Goal: Task Accomplishment & Management: Use online tool/utility

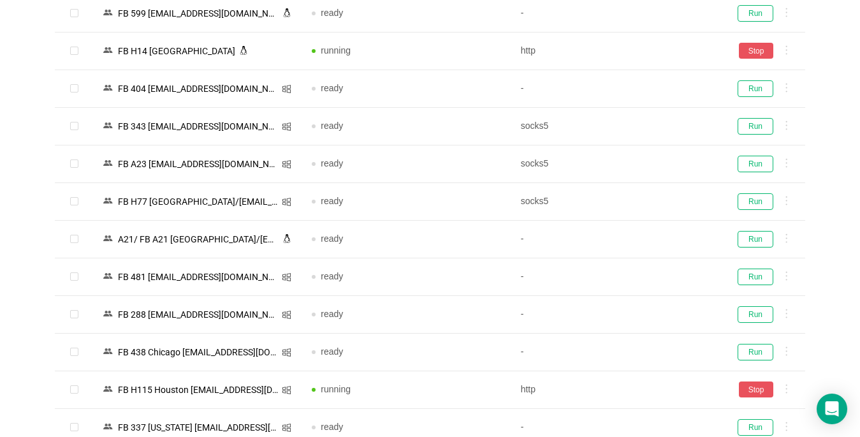
scroll to position [2486, 0]
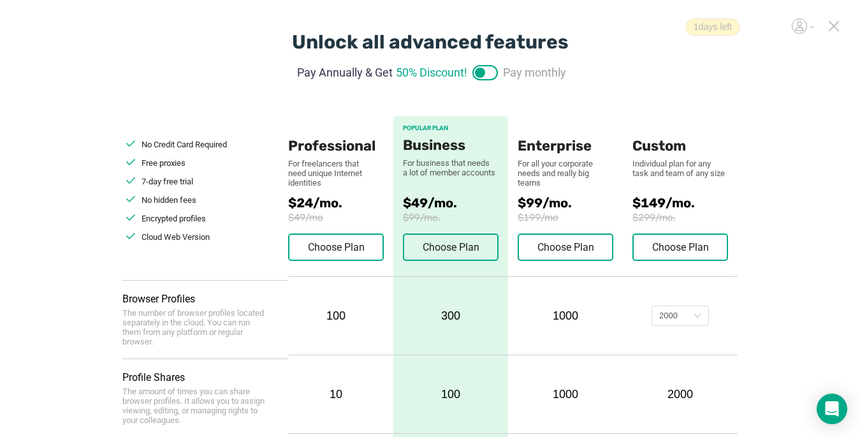
click at [834, 27] on icon at bounding box center [833, 25] width 11 height 11
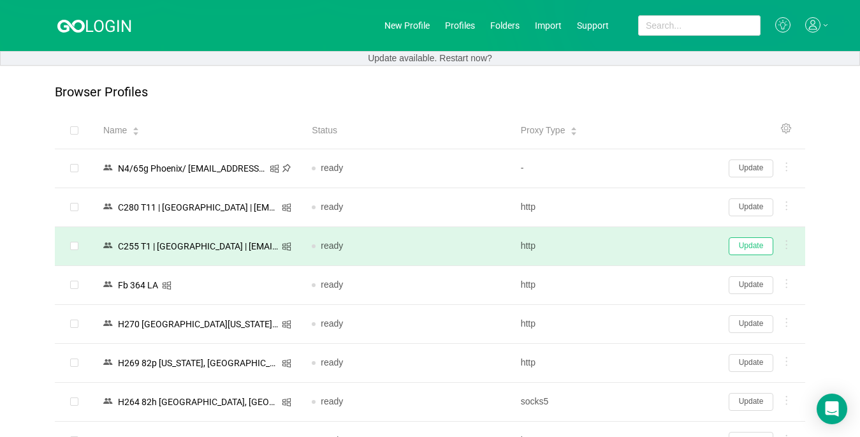
click at [734, 242] on button "Update" at bounding box center [751, 246] width 45 height 18
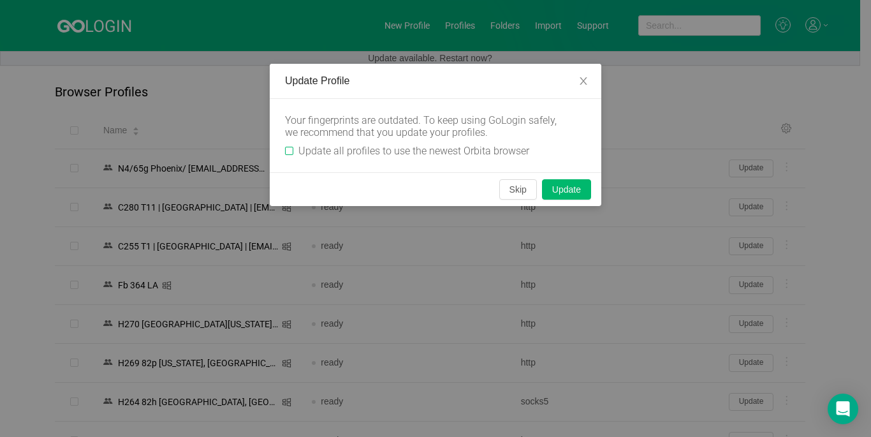
click at [289, 149] on input "Update all profiles to use the newest Orbita browser" at bounding box center [289, 151] width 8 height 8
checkbox input "true"
click at [521, 187] on button "Skip" at bounding box center [518, 189] width 38 height 20
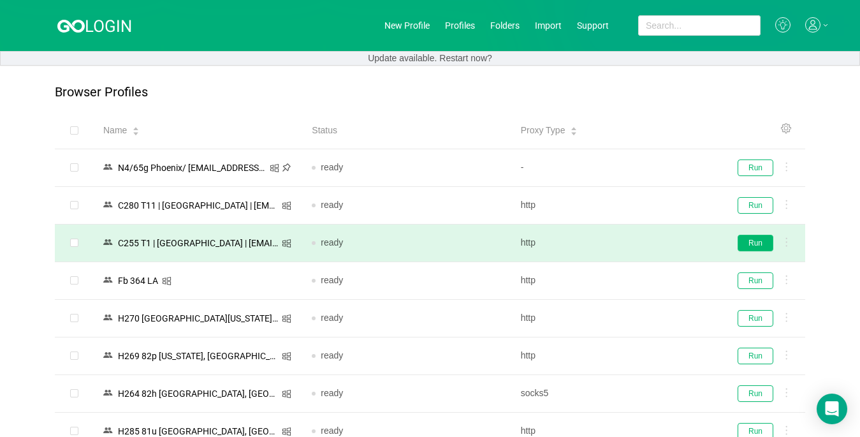
click at [762, 242] on button "Run" at bounding box center [756, 243] width 36 height 17
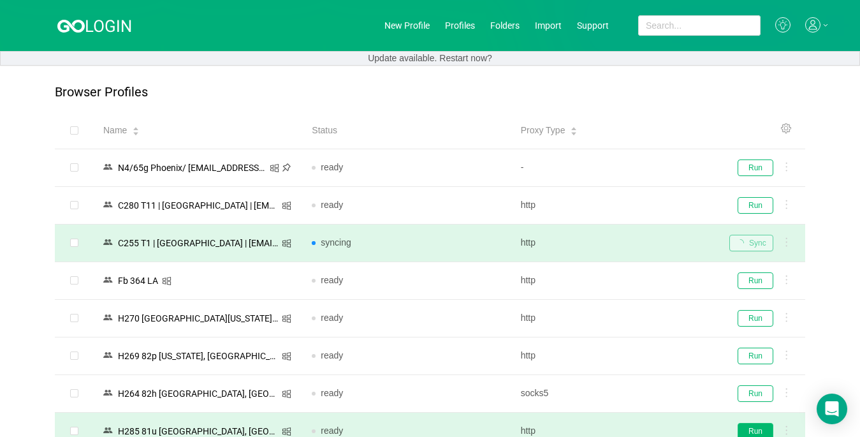
scroll to position [64, 0]
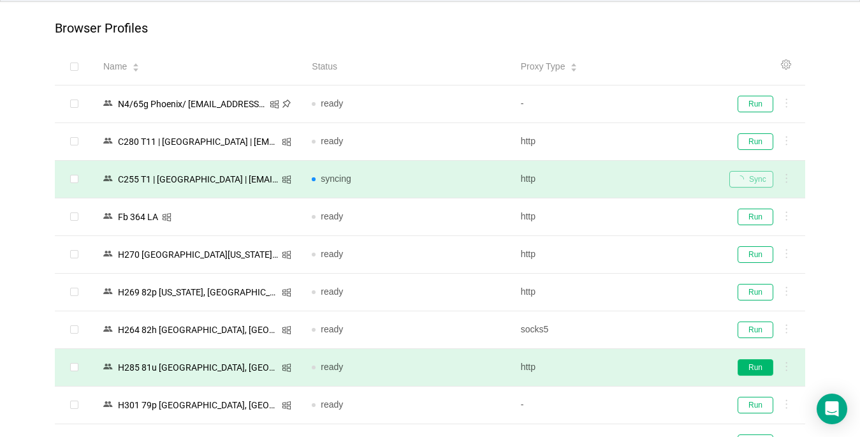
click at [752, 365] on button "Run" at bounding box center [756, 367] width 36 height 17
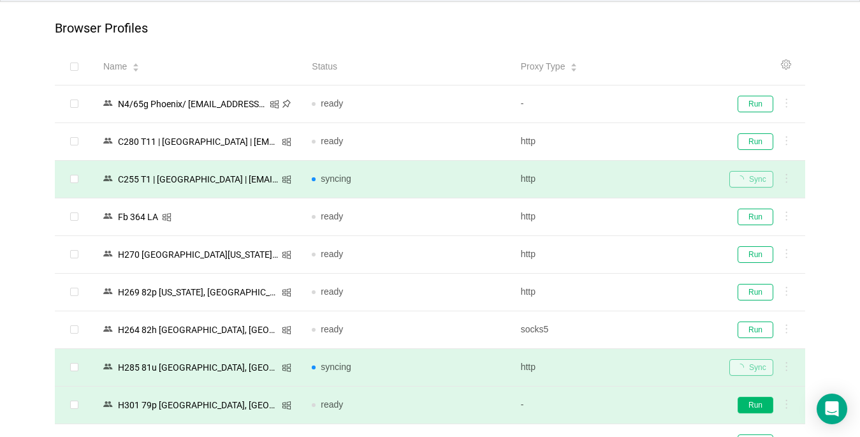
click at [744, 406] on button "Run" at bounding box center [756, 405] width 36 height 17
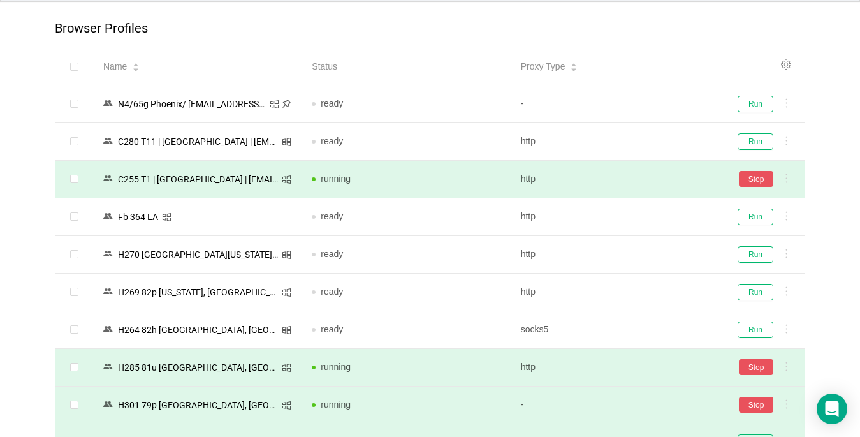
scroll to position [191, 0]
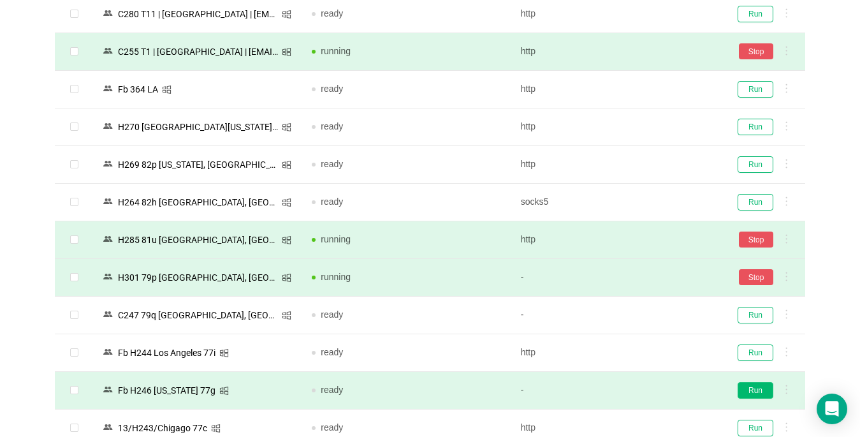
click at [763, 385] on button "Run" at bounding box center [756, 390] width 36 height 17
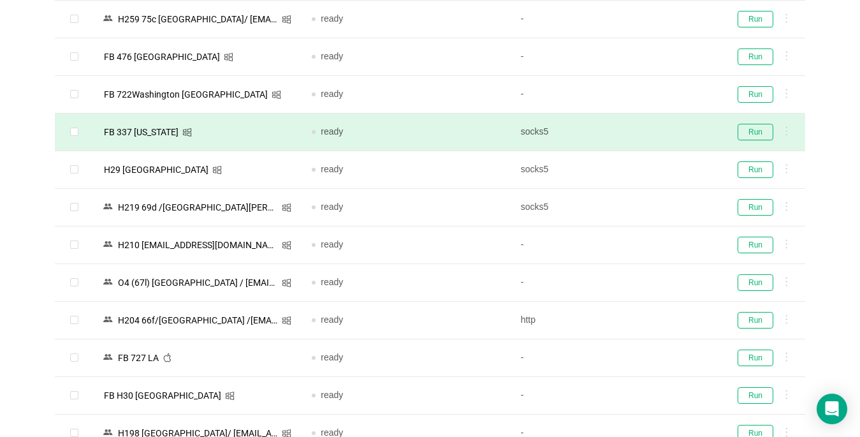
scroll to position [701, 0]
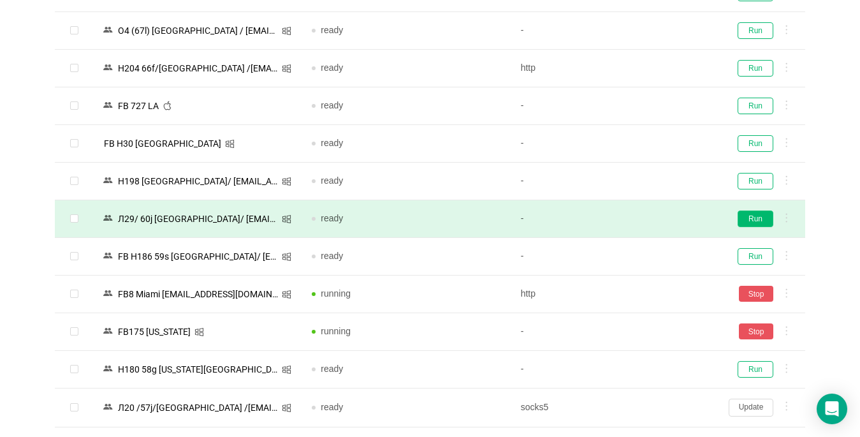
click at [757, 220] on button "Run" at bounding box center [756, 218] width 36 height 17
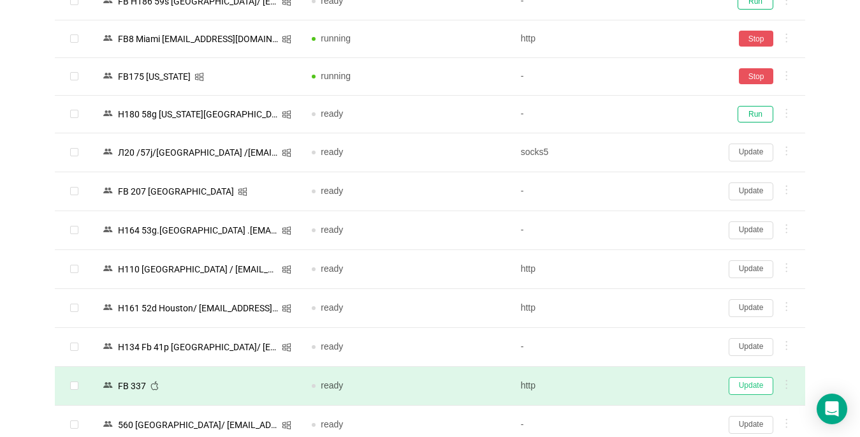
click at [749, 383] on button "Update" at bounding box center [751, 386] width 45 height 18
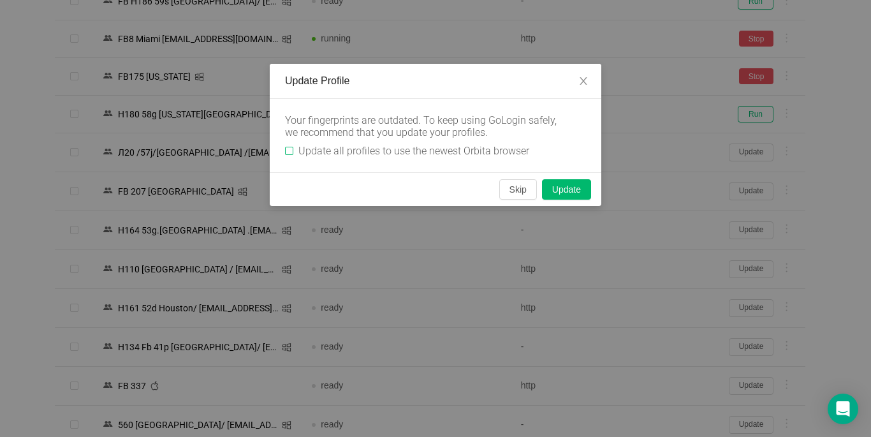
click at [293, 150] on input "Update all profiles to use the newest Orbita browser" at bounding box center [289, 151] width 8 height 8
checkbox input "true"
click at [521, 187] on button "Skip" at bounding box center [518, 189] width 38 height 20
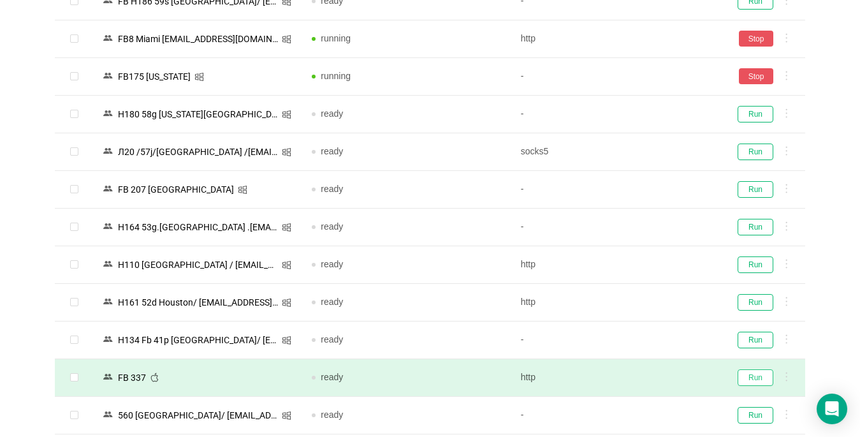
click at [761, 377] on button "Run" at bounding box center [756, 377] width 36 height 17
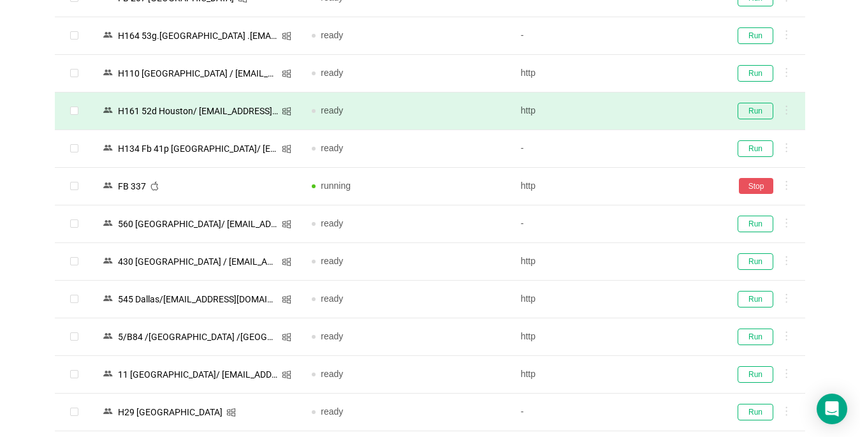
scroll to position [1399, 0]
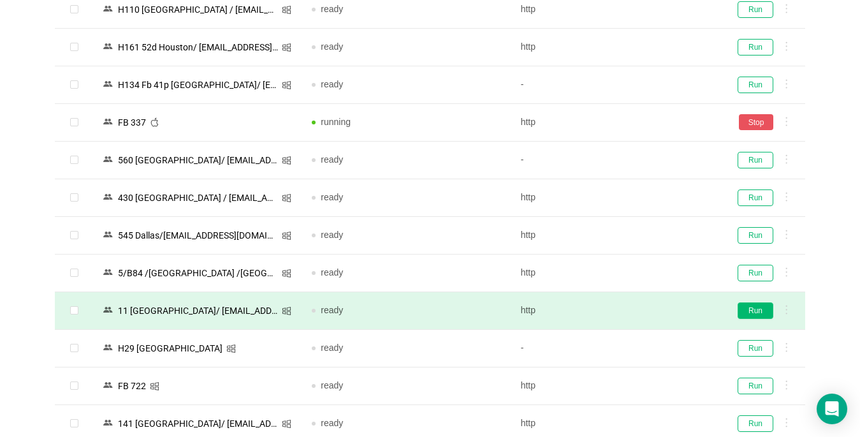
click at [744, 313] on button "Run" at bounding box center [756, 310] width 36 height 17
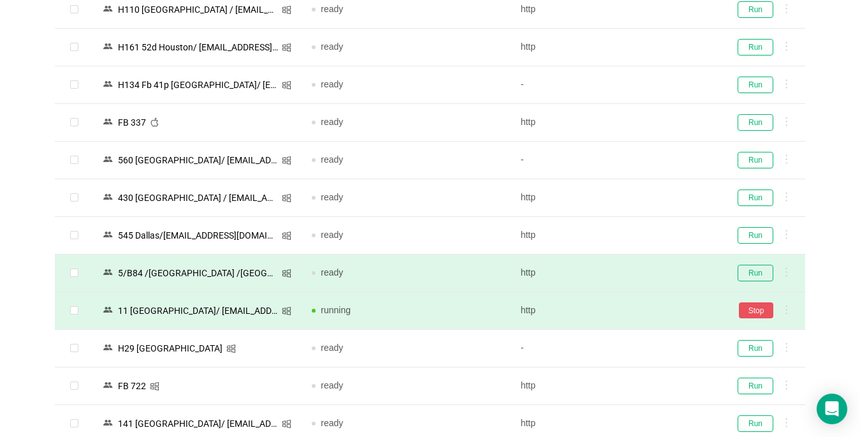
scroll to position [1527, 0]
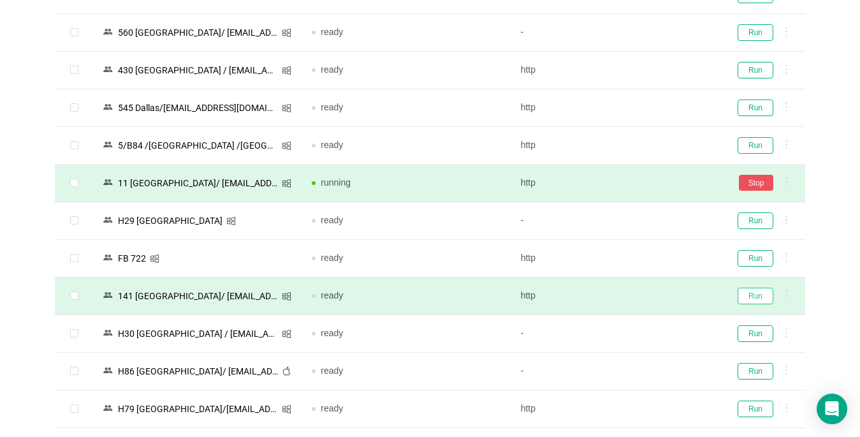
click at [750, 298] on button "Run" at bounding box center [756, 296] width 36 height 17
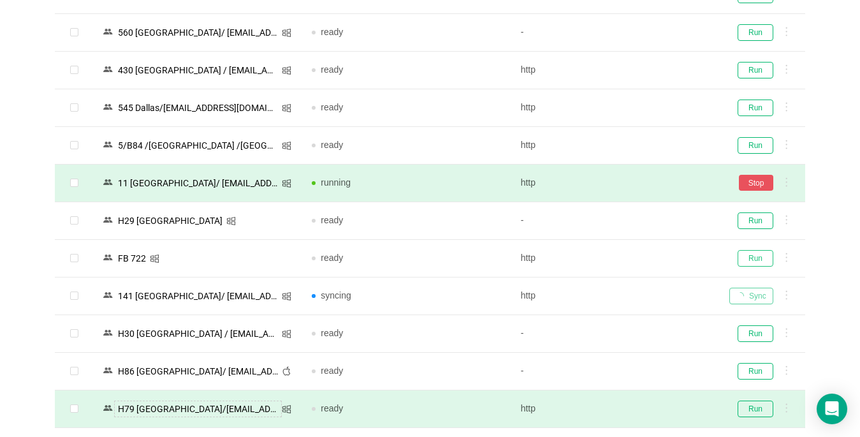
drag, startPoint x: 757, startPoint y: 259, endPoint x: 270, endPoint y: 405, distance: 508.4
click at [757, 258] on button "Run" at bounding box center [756, 258] width 36 height 17
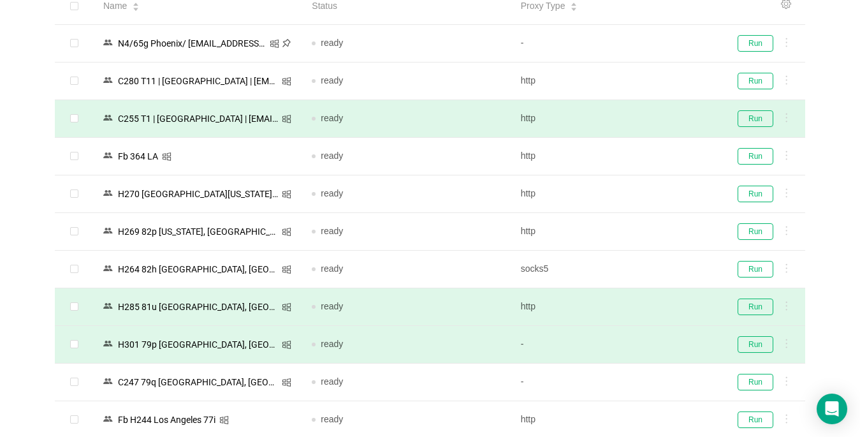
scroll to position [0, 0]
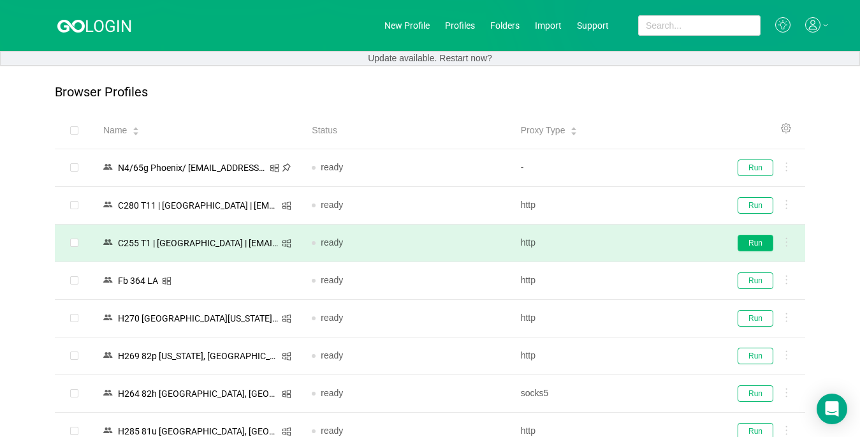
click at [765, 242] on button "Run" at bounding box center [756, 243] width 36 height 17
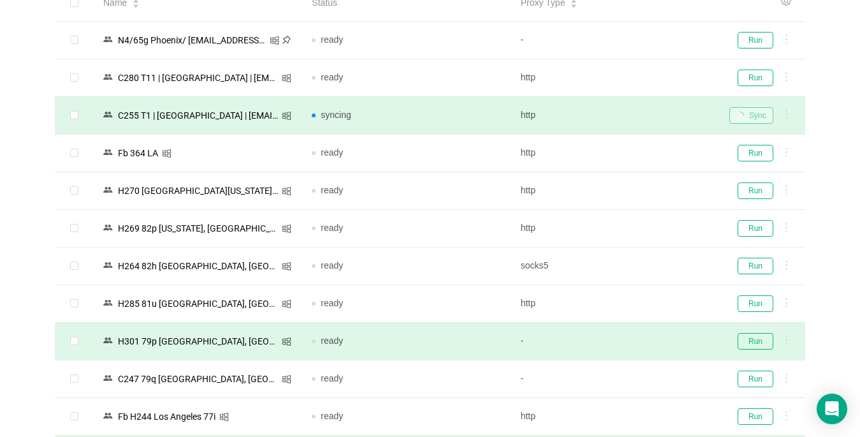
scroll to position [255, 0]
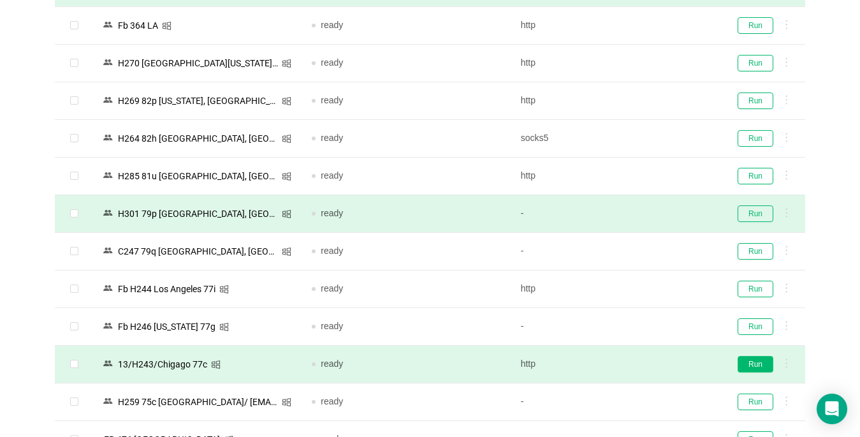
click at [759, 361] on button "Run" at bounding box center [756, 364] width 36 height 17
click at [750, 365] on button "Run" at bounding box center [756, 364] width 36 height 17
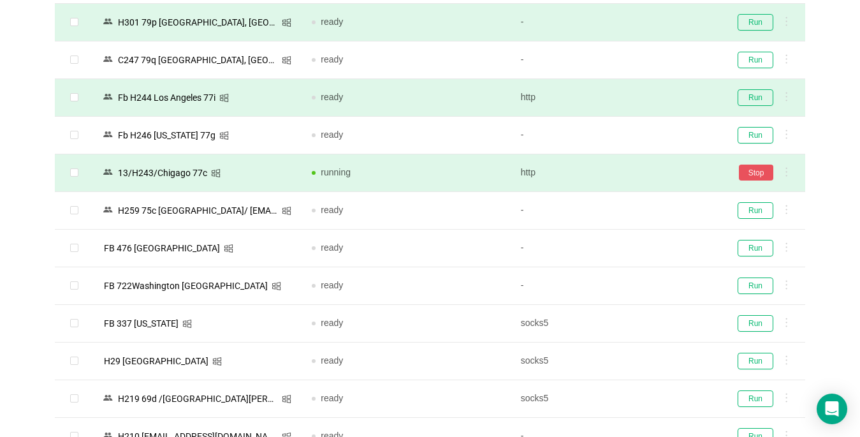
scroll to position [510, 0]
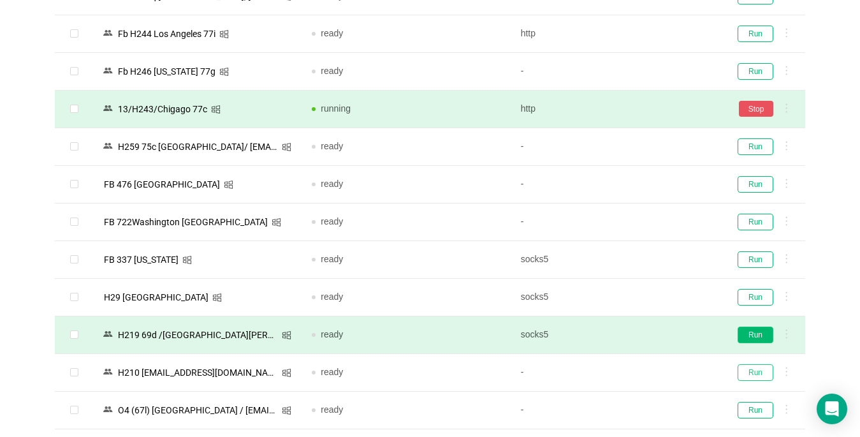
drag, startPoint x: 759, startPoint y: 372, endPoint x: 754, endPoint y: 335, distance: 37.2
click at [757, 369] on button "Run" at bounding box center [756, 372] width 36 height 17
click at [754, 335] on button "Run" at bounding box center [756, 334] width 36 height 17
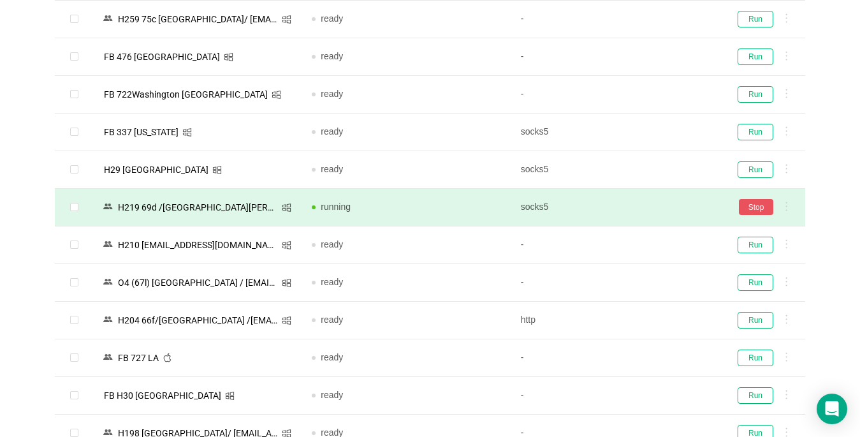
scroll to position [701, 0]
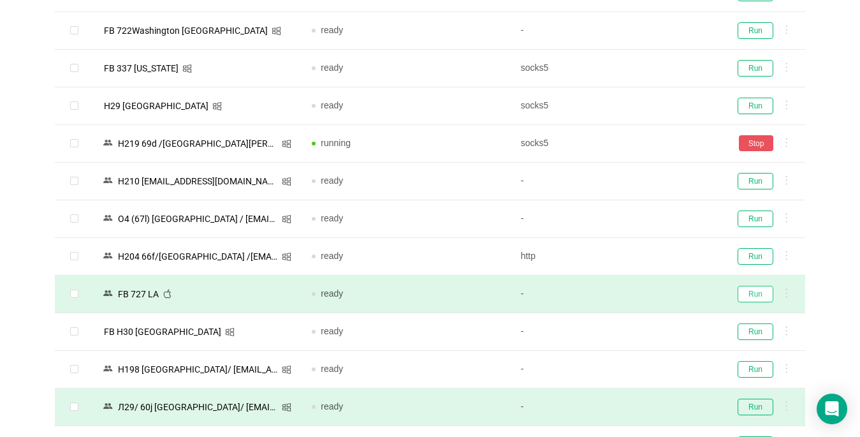
click at [761, 291] on button "Run" at bounding box center [756, 294] width 36 height 17
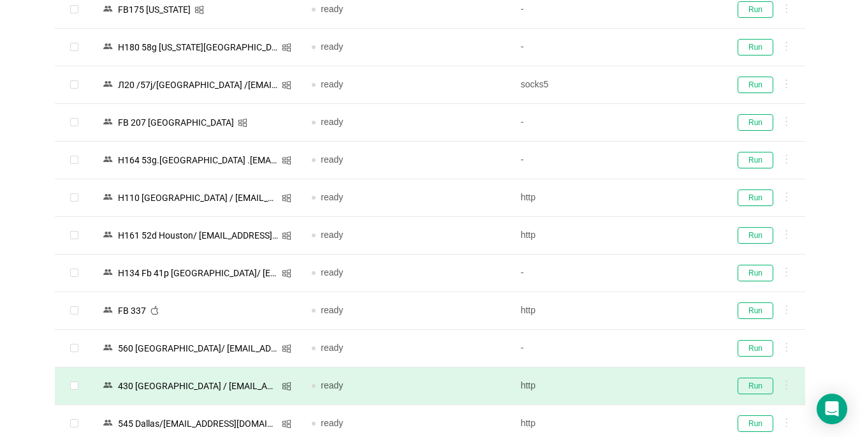
scroll to position [1275, 0]
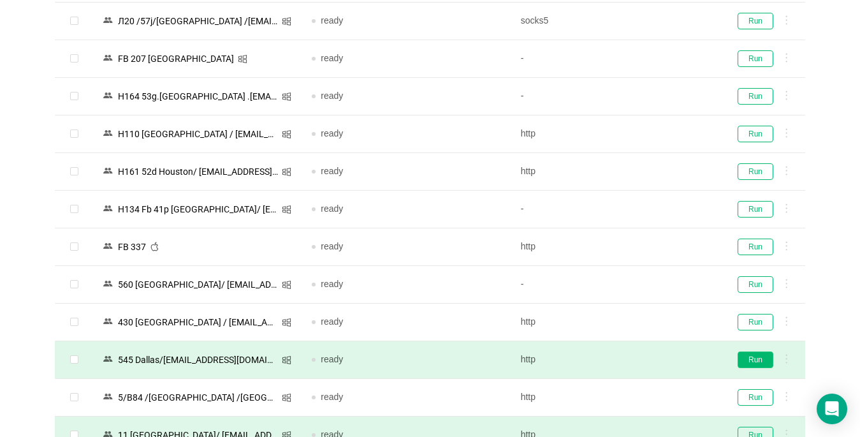
click at [755, 359] on button "Run" at bounding box center [756, 359] width 36 height 17
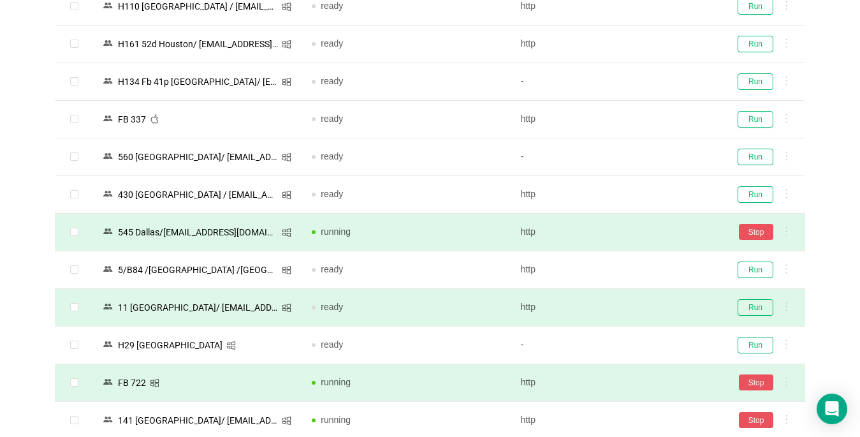
scroll to position [1466, 0]
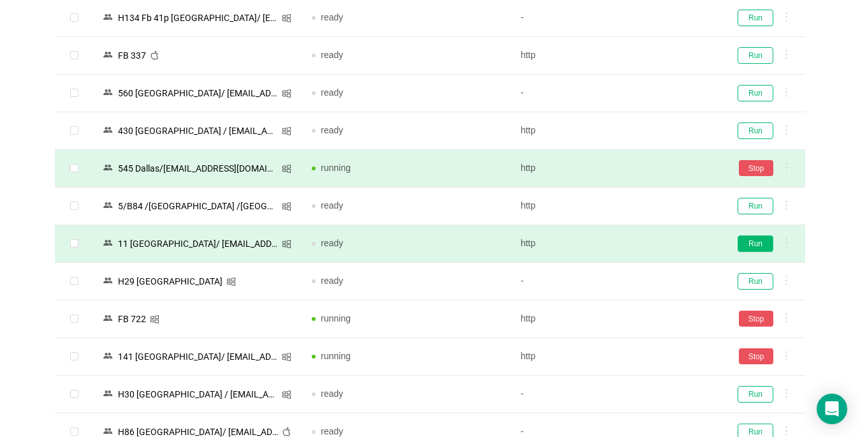
click at [749, 240] on button "Run" at bounding box center [756, 243] width 36 height 17
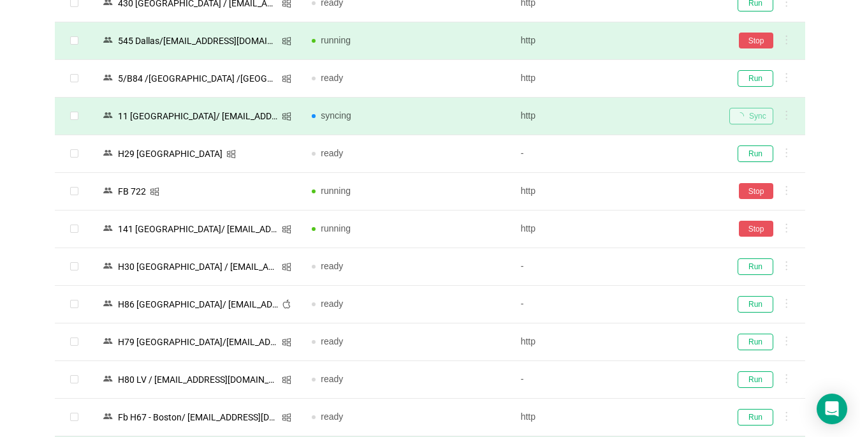
scroll to position [1785, 0]
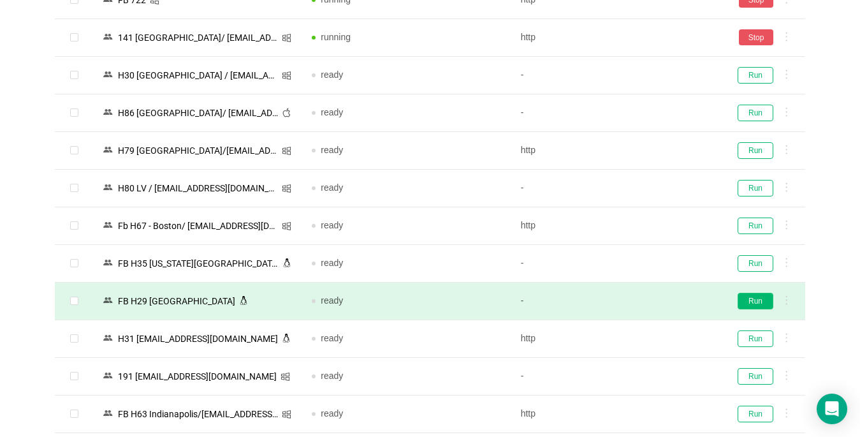
click at [752, 298] on button "Run" at bounding box center [756, 301] width 36 height 17
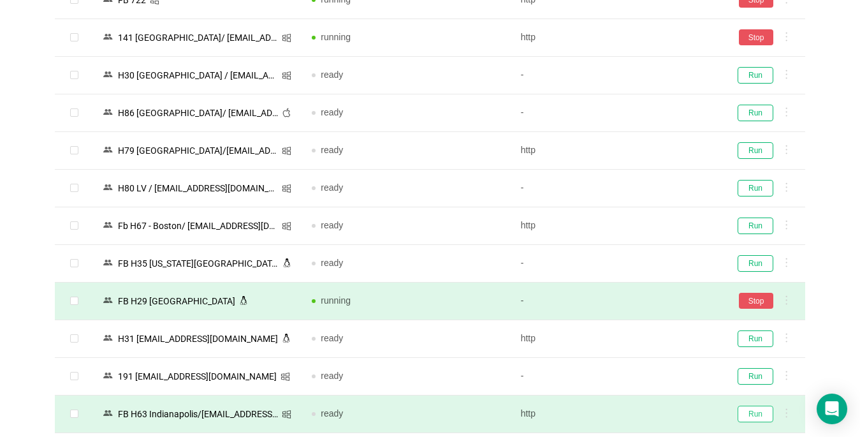
drag, startPoint x: 750, startPoint y: 410, endPoint x: 395, endPoint y: 431, distance: 356.3
click at [750, 409] on button "Run" at bounding box center [756, 413] width 36 height 17
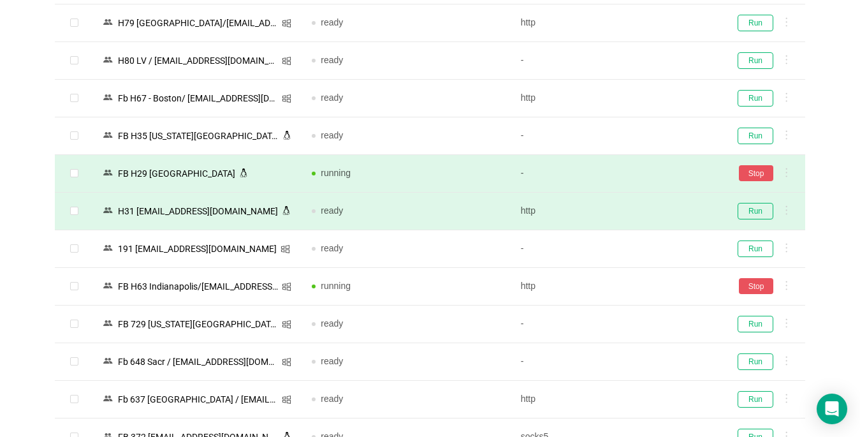
scroll to position [1976, 0]
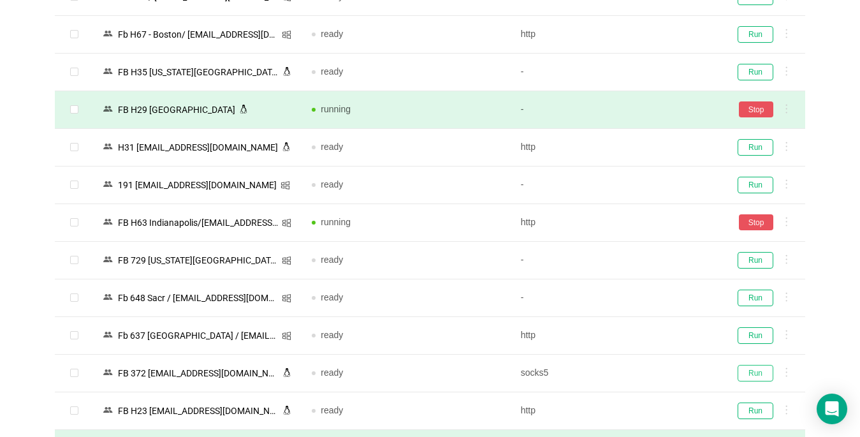
click at [746, 374] on button "Run" at bounding box center [756, 373] width 36 height 17
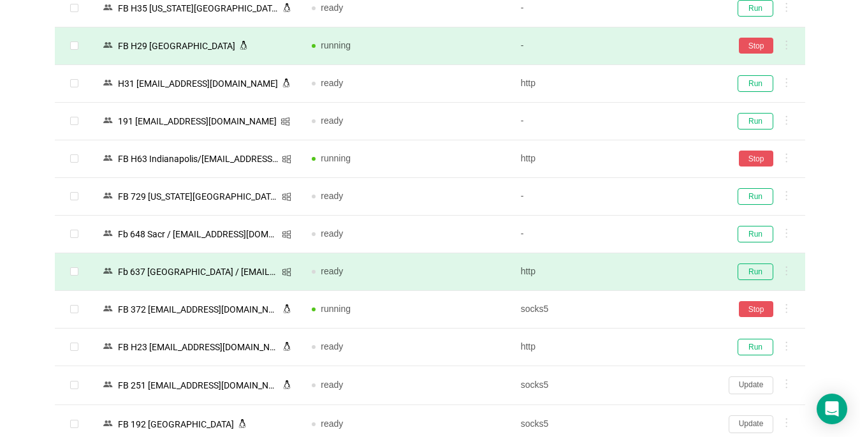
scroll to position [2104, 0]
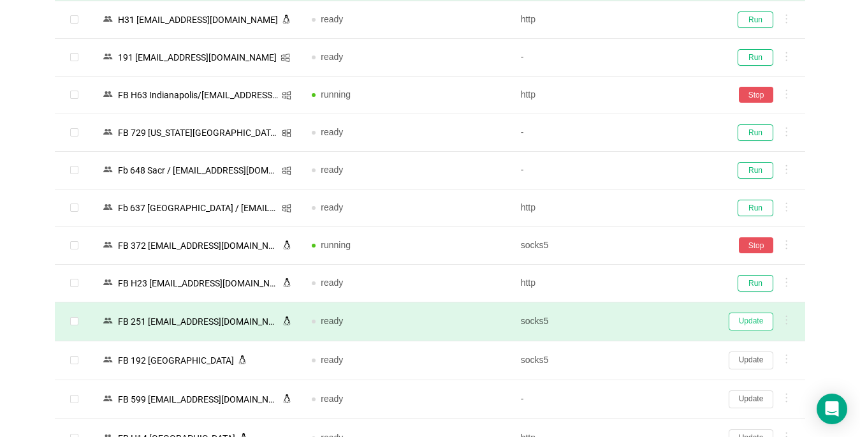
click at [748, 321] on button "Update" at bounding box center [751, 321] width 45 height 18
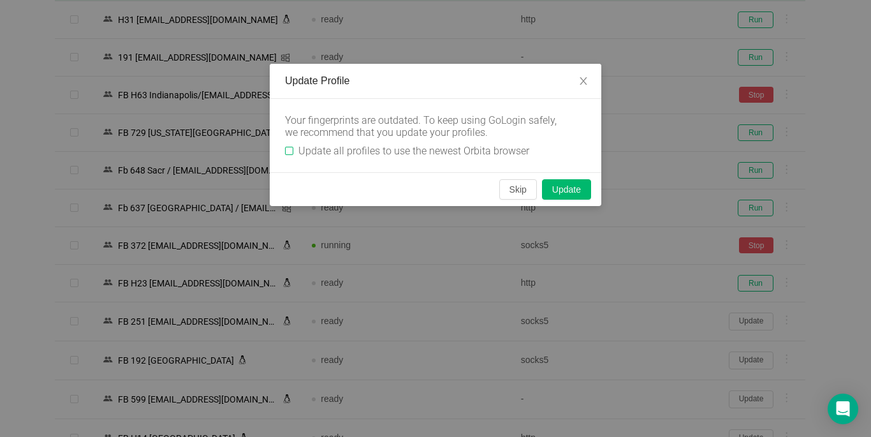
click at [289, 151] on input "Update all profiles to use the newest Orbita browser" at bounding box center [289, 151] width 8 height 8
checkbox input "true"
click at [513, 188] on button "Skip" at bounding box center [518, 189] width 38 height 20
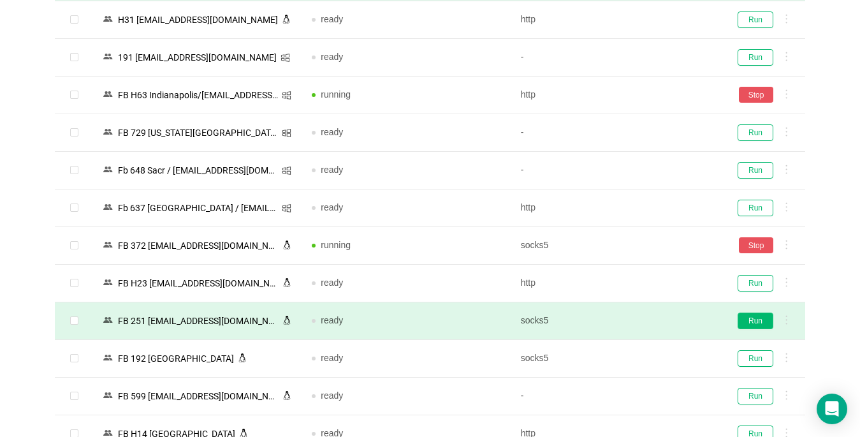
click at [745, 323] on button "Run" at bounding box center [756, 320] width 36 height 17
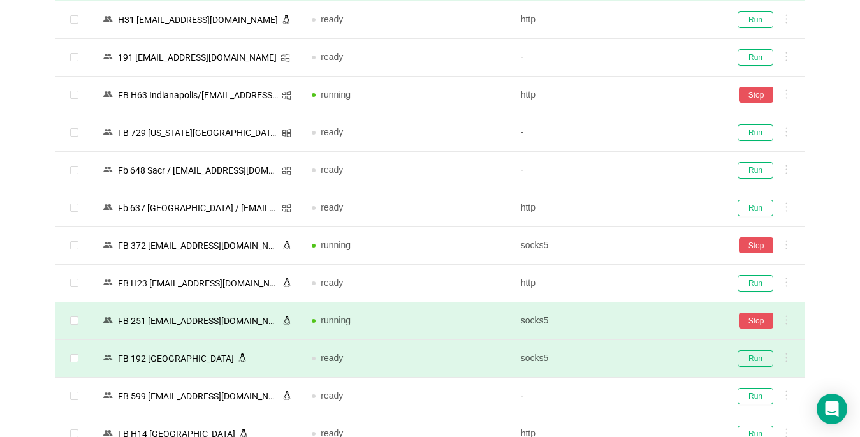
scroll to position [2231, 0]
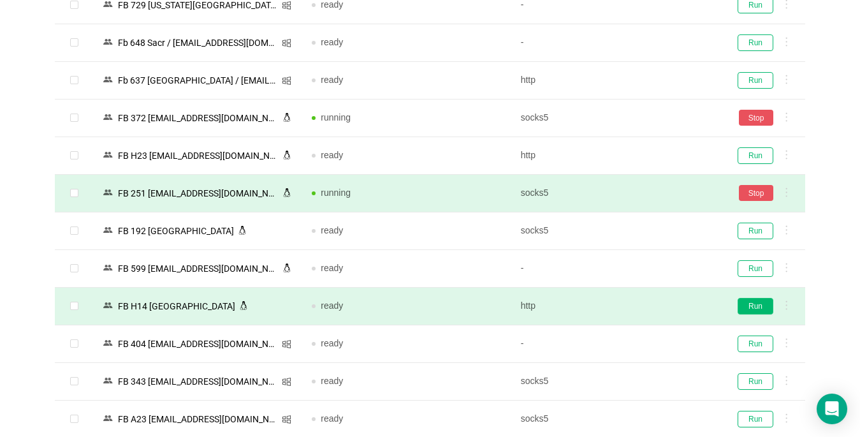
click at [755, 309] on button "Run" at bounding box center [756, 306] width 36 height 17
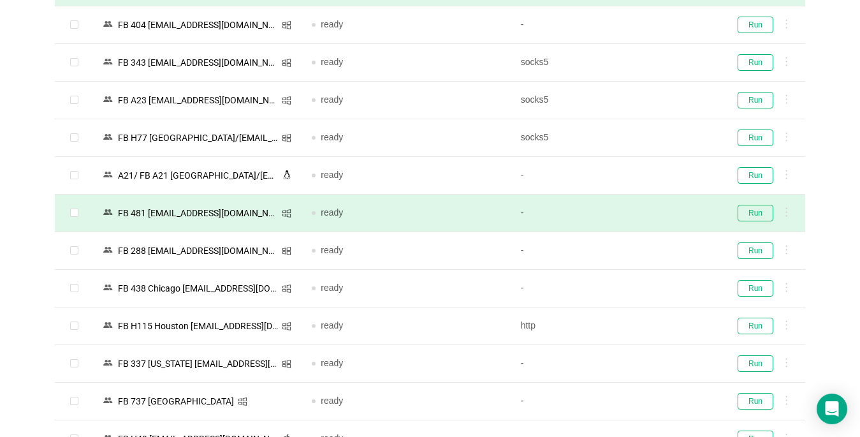
scroll to position [2614, 0]
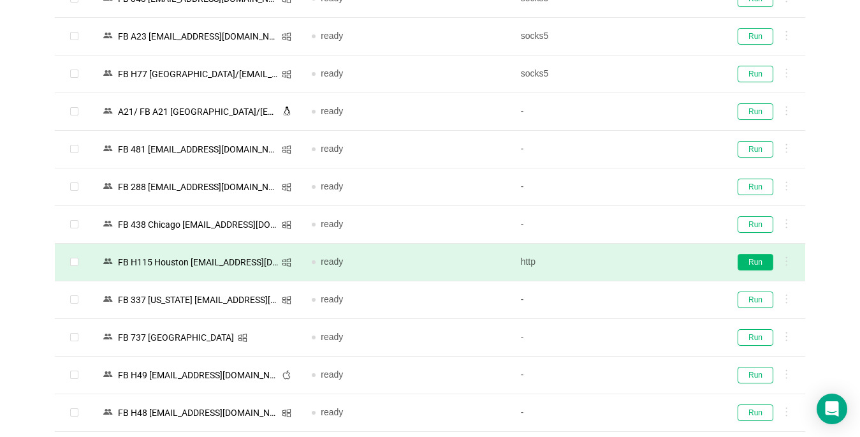
click at [750, 263] on button "Run" at bounding box center [756, 262] width 36 height 17
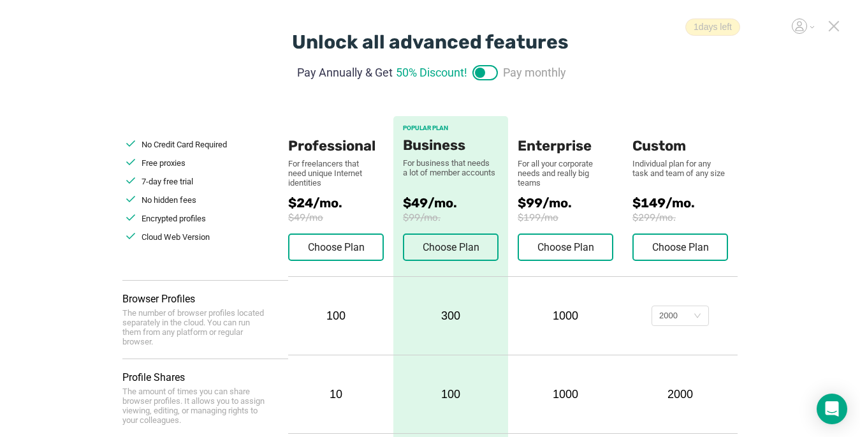
click at [834, 28] on icon at bounding box center [833, 25] width 11 height 11
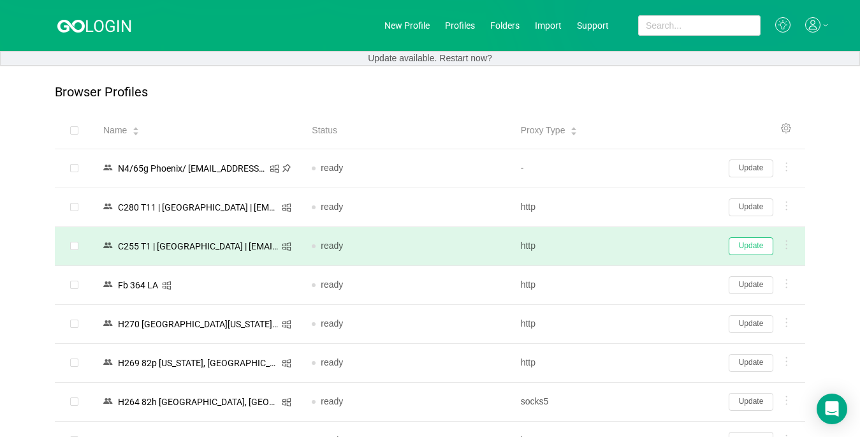
click at [759, 246] on button "Update" at bounding box center [751, 246] width 45 height 18
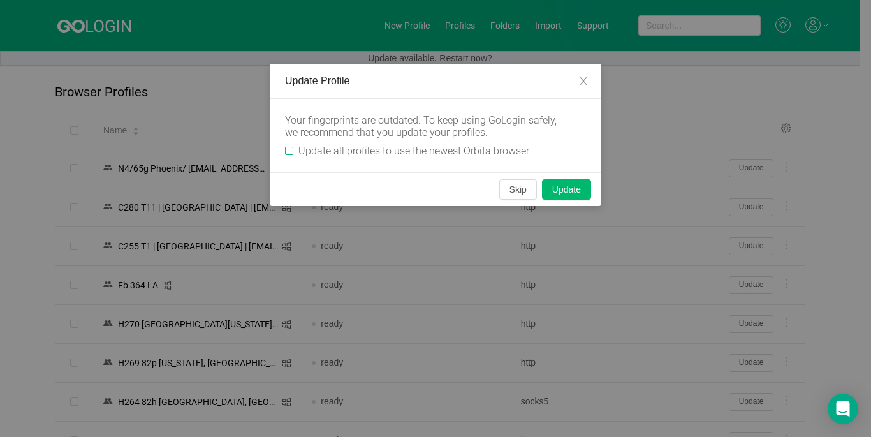
click at [288, 151] on input "Update all profiles to use the newest Orbita browser" at bounding box center [289, 151] width 8 height 8
checkbox input "true"
click at [517, 193] on button "Skip" at bounding box center [518, 189] width 38 height 20
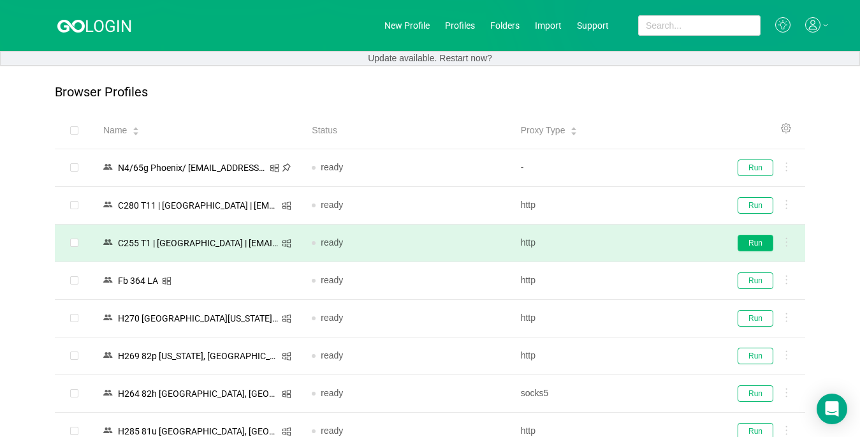
click at [749, 239] on button "Run" at bounding box center [756, 243] width 36 height 17
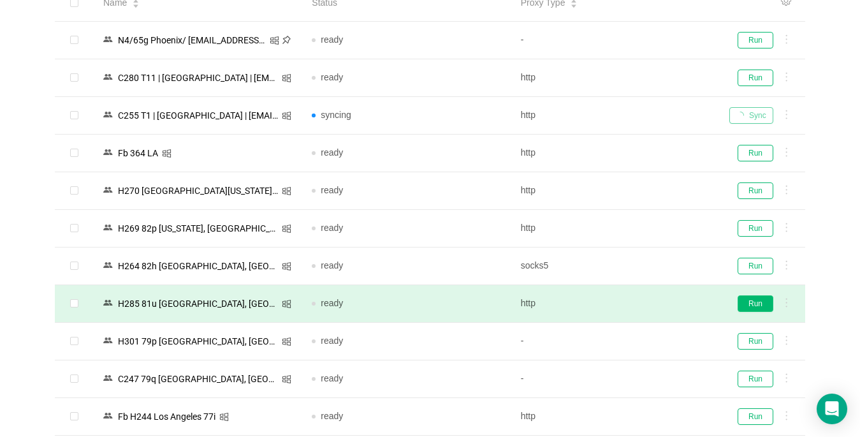
click at [751, 303] on button "Run" at bounding box center [756, 303] width 36 height 17
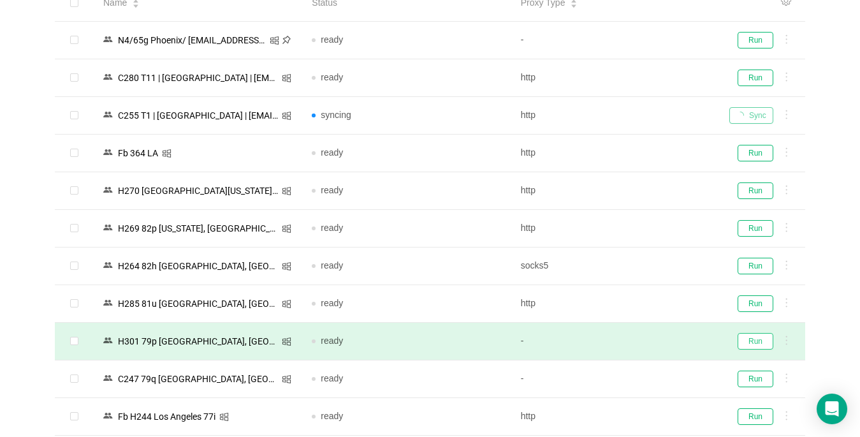
click at [760, 342] on button "Run" at bounding box center [756, 341] width 36 height 17
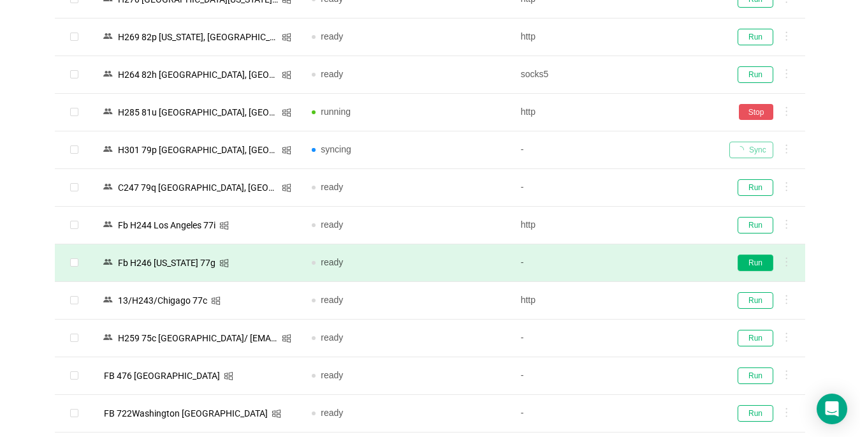
click at [748, 261] on button "Run" at bounding box center [756, 262] width 36 height 17
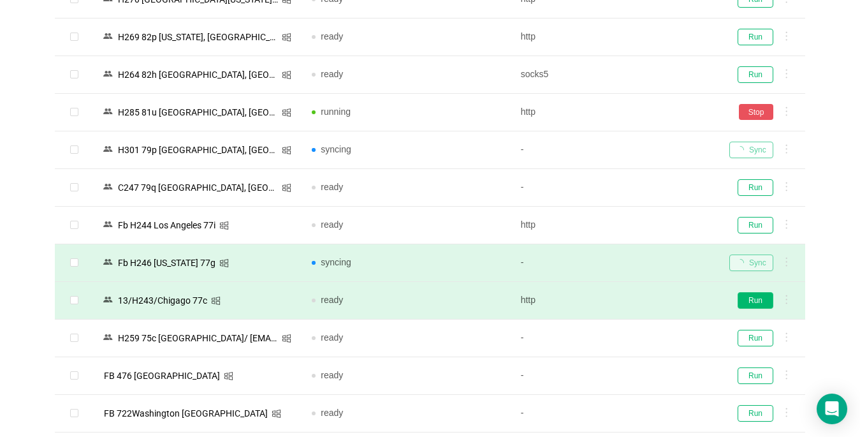
click at [747, 300] on button "Run" at bounding box center [756, 300] width 36 height 17
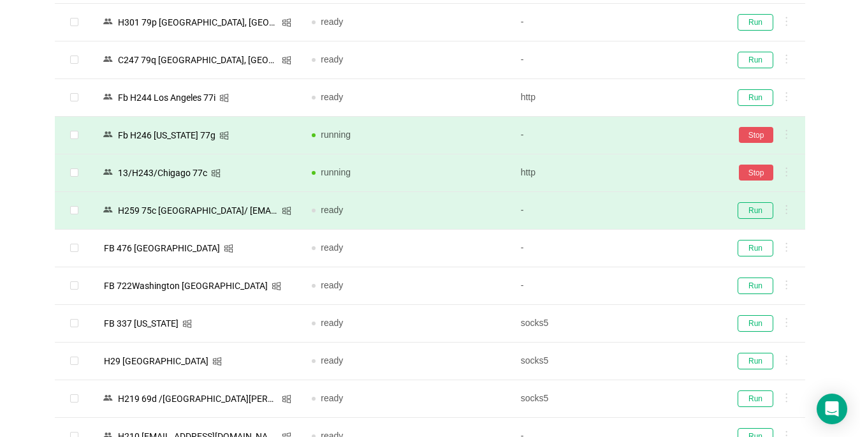
scroll to position [510, 0]
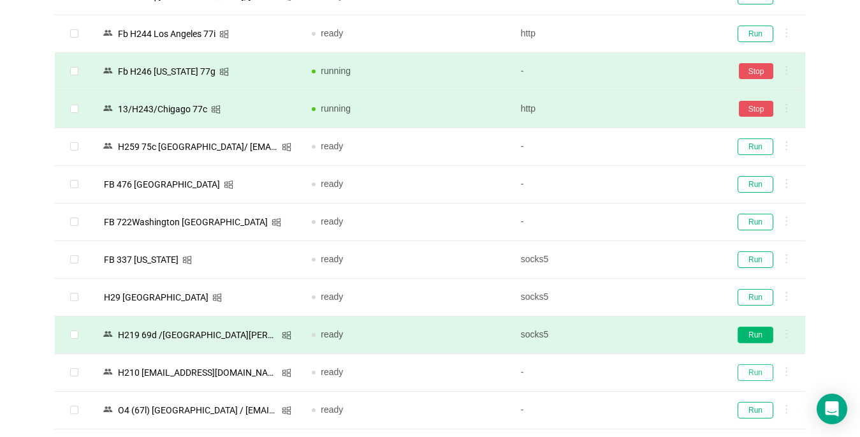
click at [745, 371] on button "Run" at bounding box center [756, 372] width 36 height 17
click at [750, 328] on button "Run" at bounding box center [756, 334] width 36 height 17
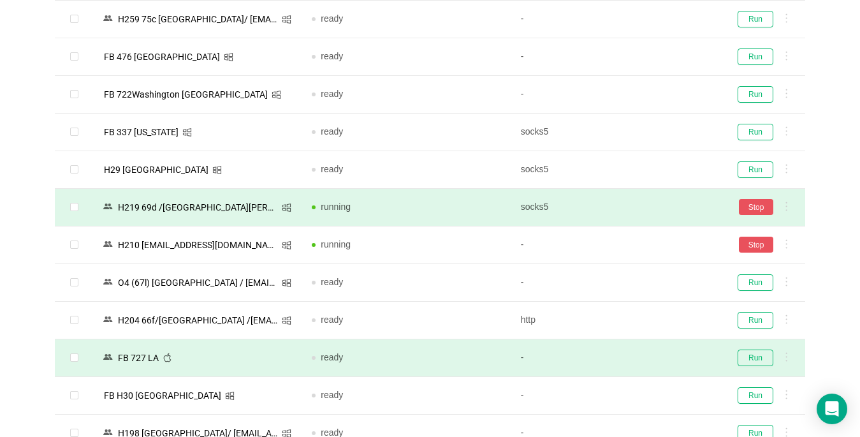
scroll to position [701, 0]
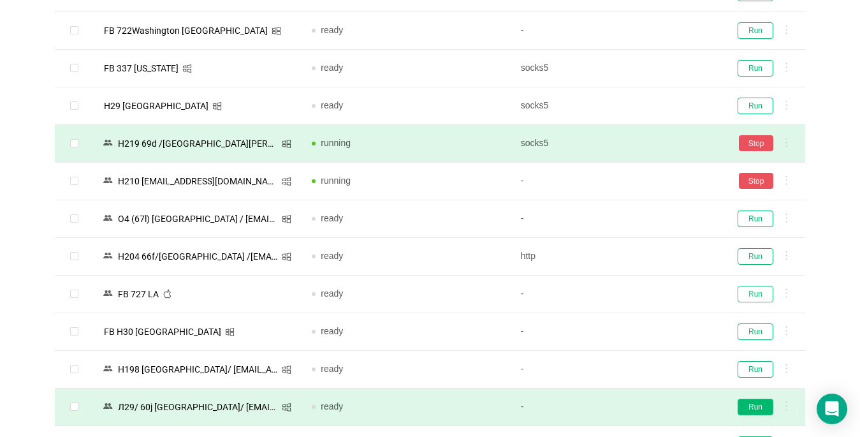
click at [755, 286] on button "Run" at bounding box center [756, 294] width 36 height 17
click at [752, 398] on button "Run" at bounding box center [756, 406] width 36 height 17
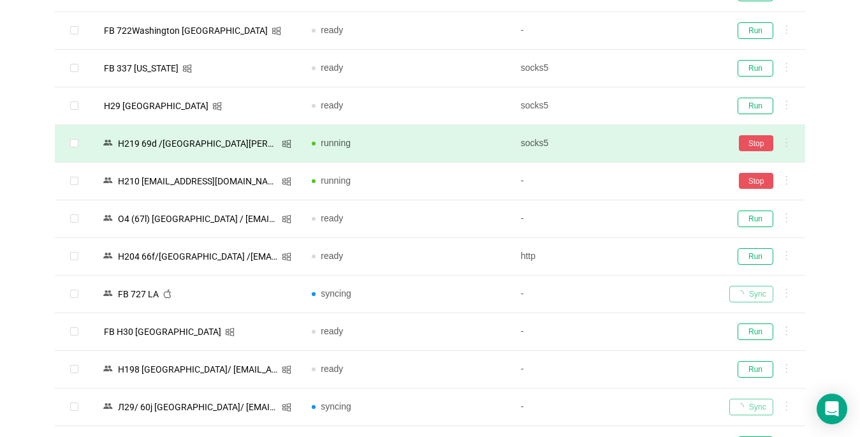
drag, startPoint x: 754, startPoint y: 331, endPoint x: 460, endPoint y: 435, distance: 311.9
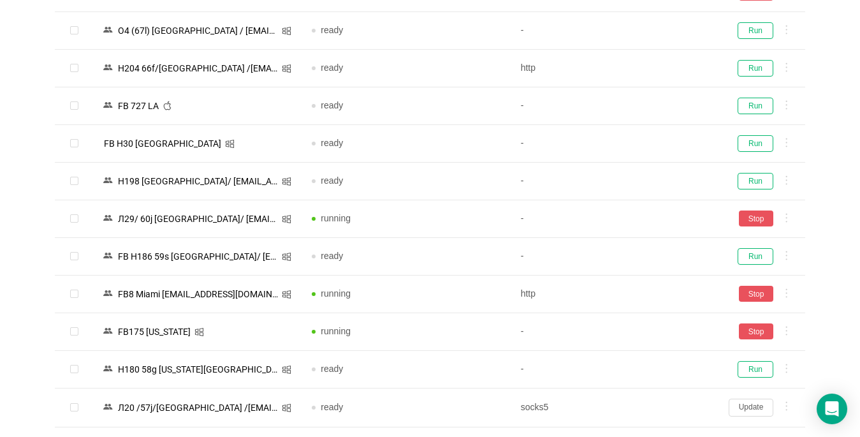
scroll to position [1144, 0]
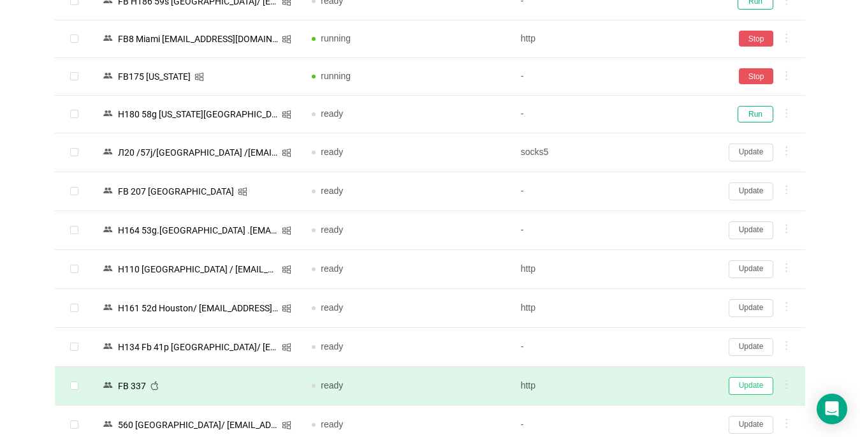
click at [745, 381] on button "Update" at bounding box center [751, 386] width 45 height 18
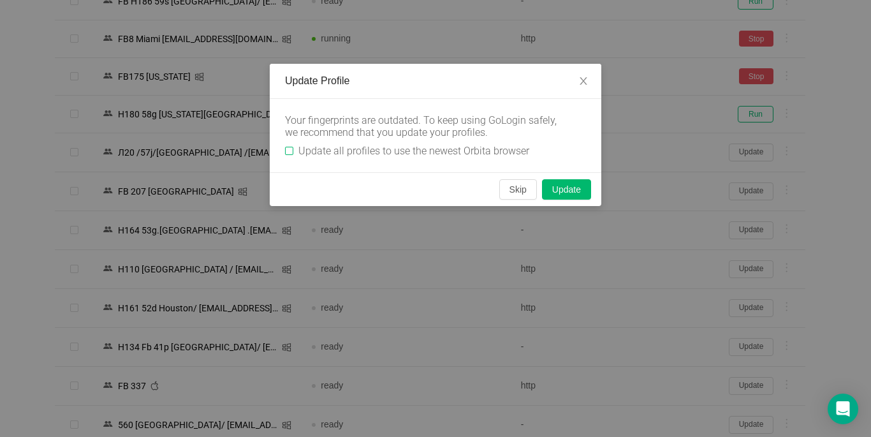
click at [290, 149] on input "Update all profiles to use the newest Orbita browser" at bounding box center [289, 151] width 8 height 8
checkbox input "true"
click at [514, 190] on button "Skip" at bounding box center [518, 189] width 38 height 20
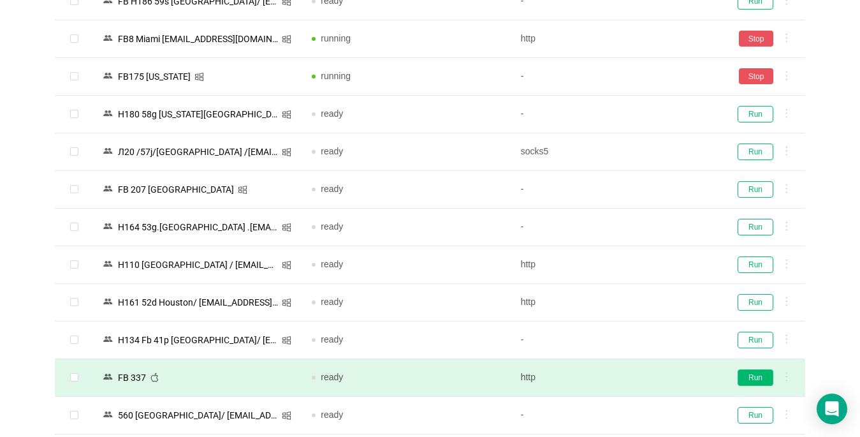
click at [756, 377] on button "Run" at bounding box center [756, 377] width 36 height 17
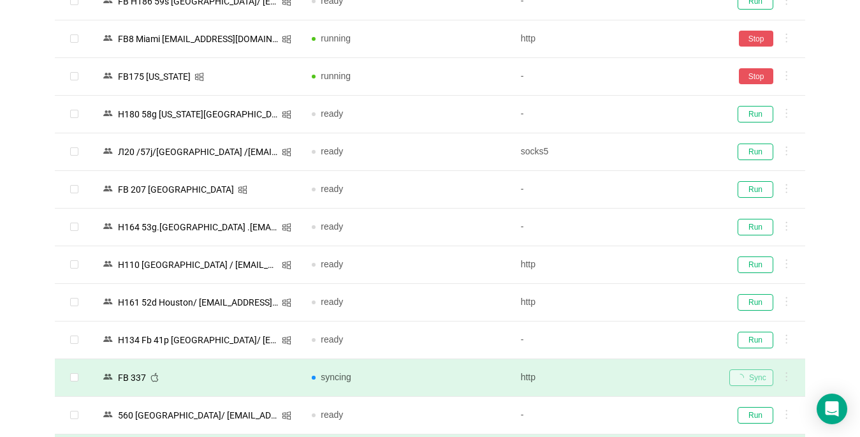
scroll to position [1336, 0]
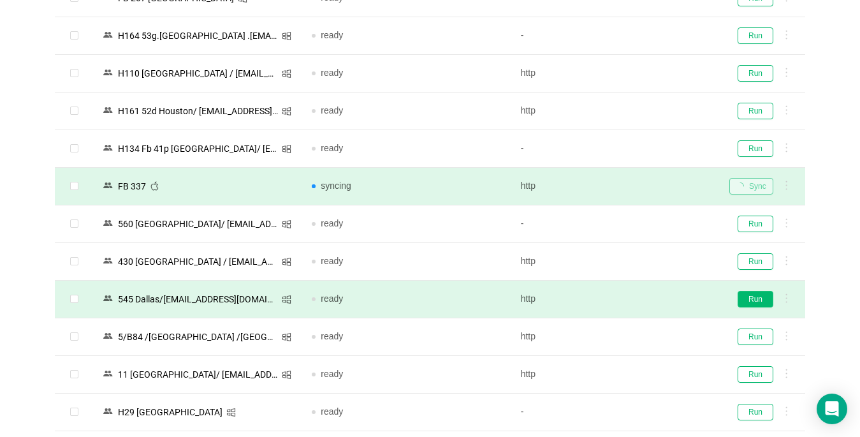
click at [746, 296] on button "Run" at bounding box center [756, 299] width 36 height 17
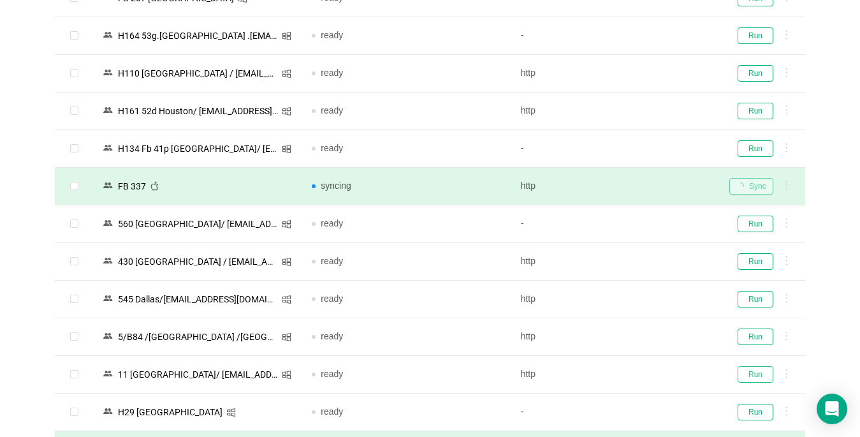
click at [764, 372] on button "Run" at bounding box center [756, 374] width 36 height 17
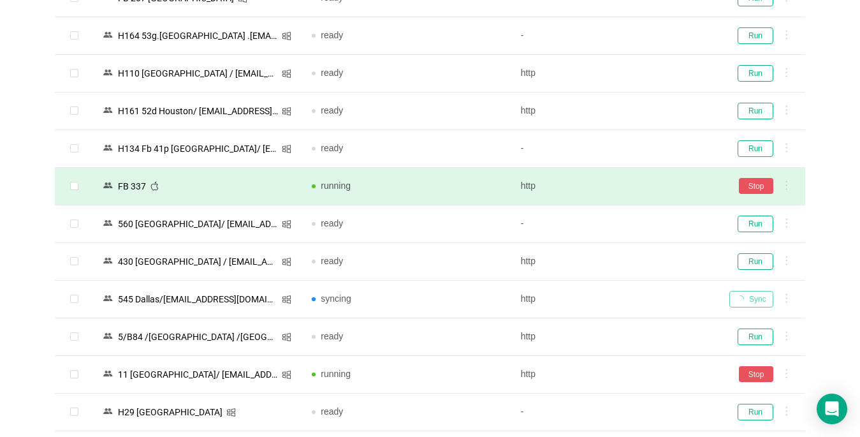
scroll to position [1591, 0]
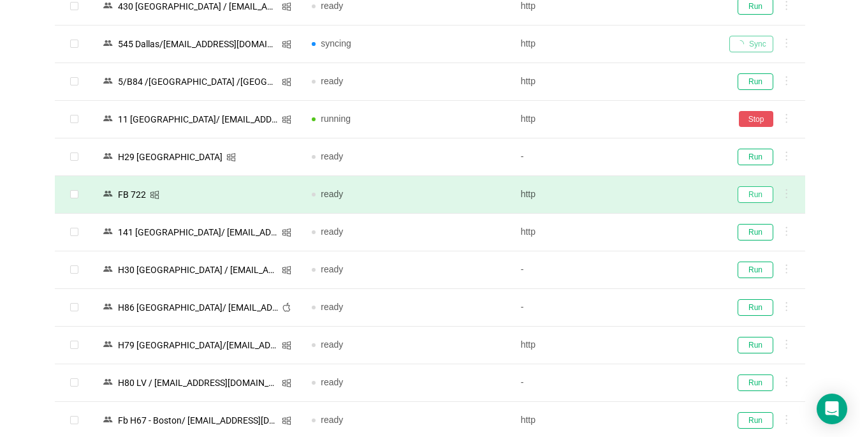
click at [749, 196] on button "Run" at bounding box center [756, 194] width 36 height 17
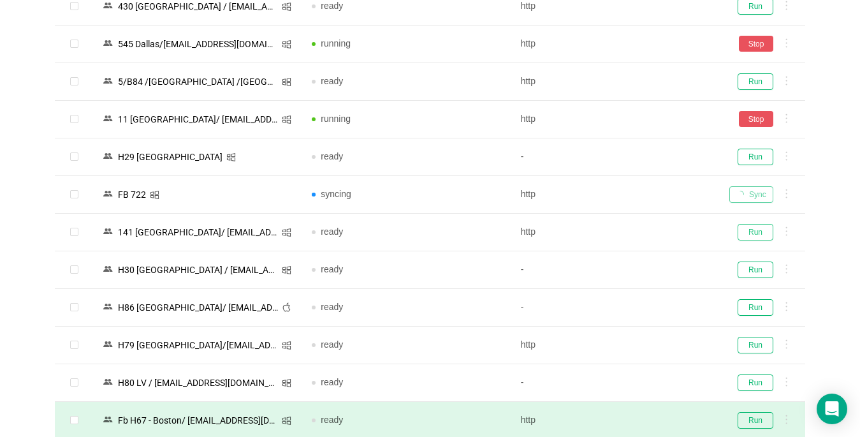
click at [753, 230] on button "Run" at bounding box center [756, 232] width 36 height 17
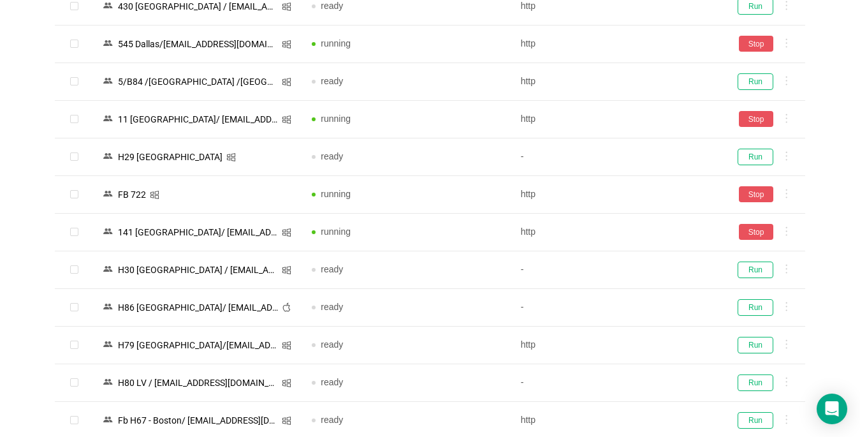
scroll to position [1909, 0]
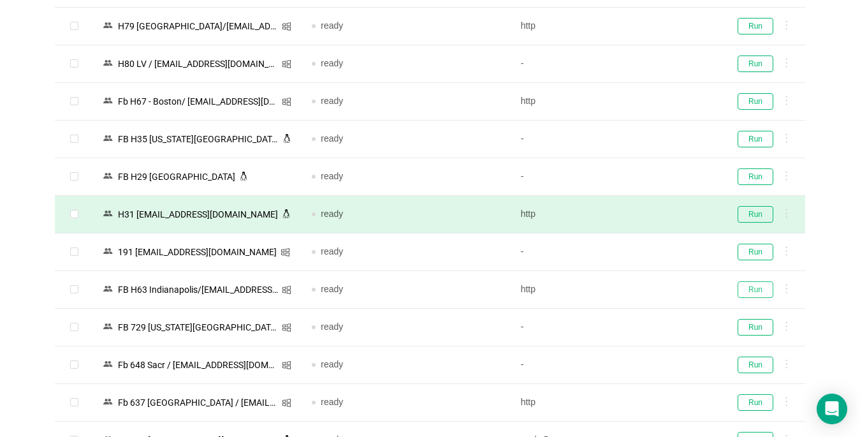
click at [748, 292] on button "Run" at bounding box center [756, 289] width 36 height 17
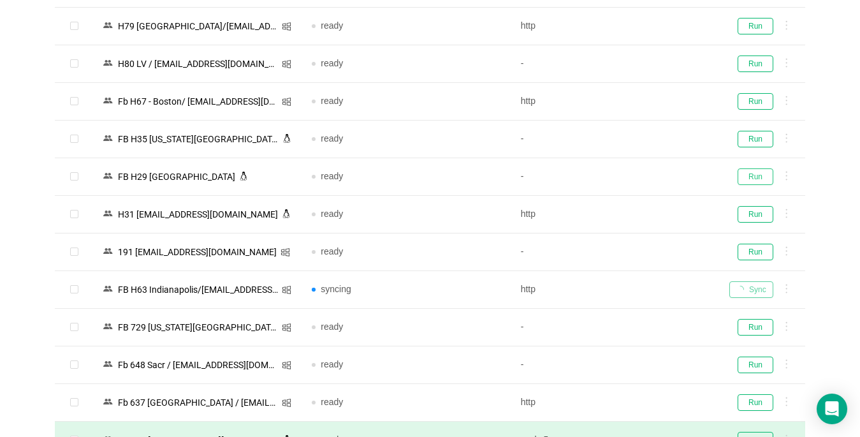
click at [750, 178] on button "Run" at bounding box center [756, 176] width 36 height 17
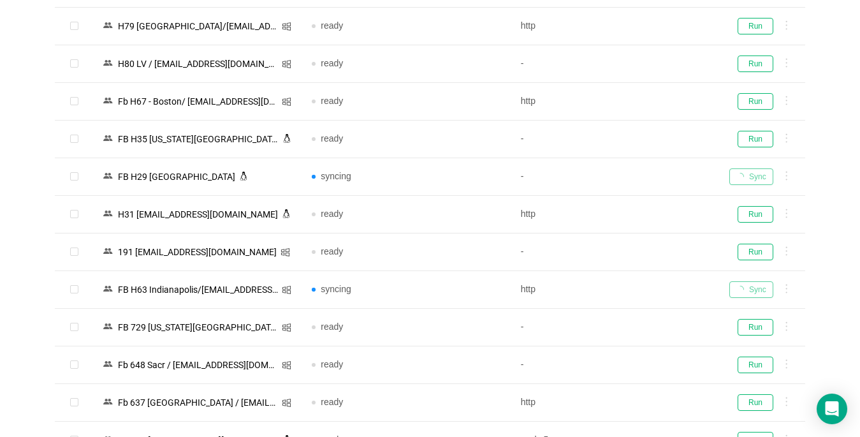
scroll to position [2101, 0]
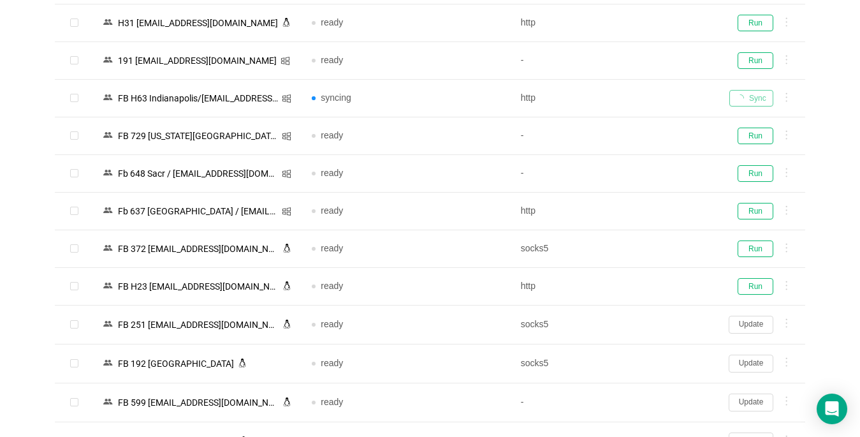
click at [742, 323] on button "Update" at bounding box center [751, 325] width 45 height 18
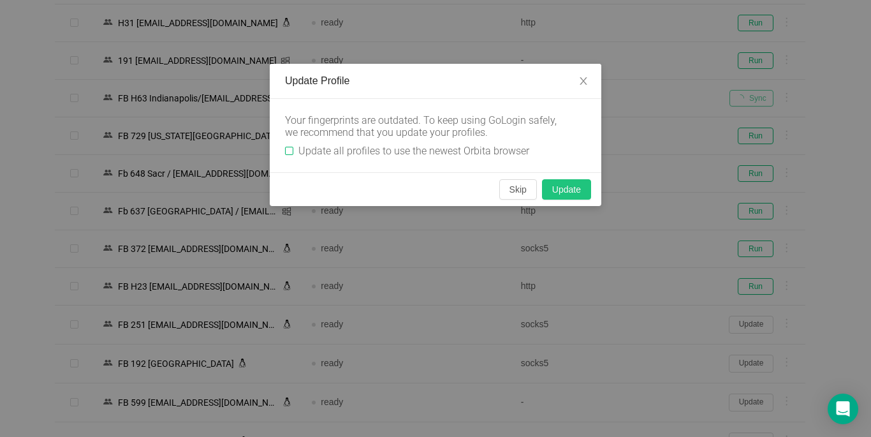
click at [289, 149] on input "Update all profiles to use the newest Orbita browser" at bounding box center [289, 151] width 8 height 8
checkbox input "true"
click at [519, 189] on button "Skip" at bounding box center [518, 189] width 38 height 20
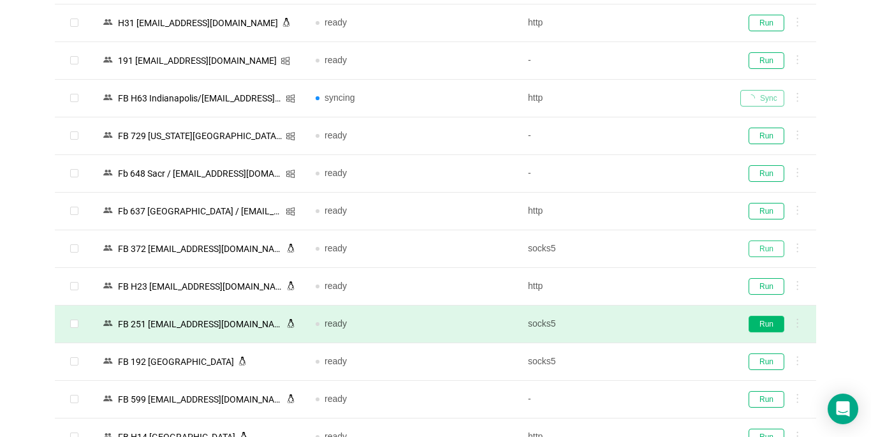
click at [757, 249] on button "Run" at bounding box center [766, 248] width 36 height 17
click at [750, 319] on button "Run" at bounding box center [766, 324] width 36 height 17
